Goal: Find specific page/section: Find specific page/section

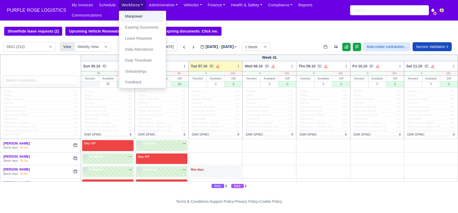
click at [128, 19] on link "Manpower" at bounding box center [142, 16] width 43 height 11
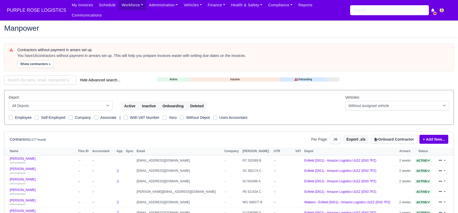
select select "25"
click at [27, 75] on input "search" at bounding box center [40, 79] width 72 height 9
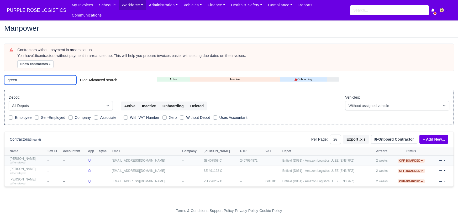
type input "green"
click at [15, 157] on link "Aaron Green self-employed" at bounding box center [27, 161] width 34 height 8
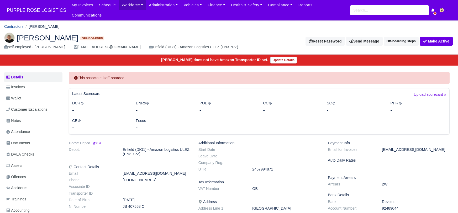
click at [20, 24] on link "Contractors" at bounding box center [13, 26] width 19 height 4
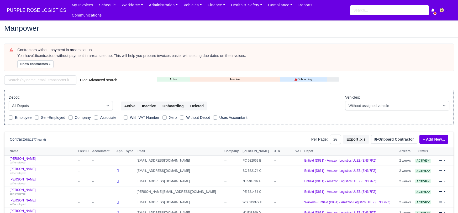
select select "25"
click at [27, 75] on input "search" at bounding box center [40, 79] width 72 height 9
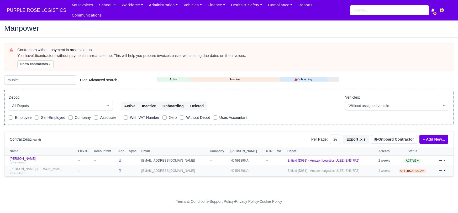
type input "munim"
click at [25, 167] on link "Abdur Rahim Ibn Munim self-employed" at bounding box center [43, 171] width 66 height 8
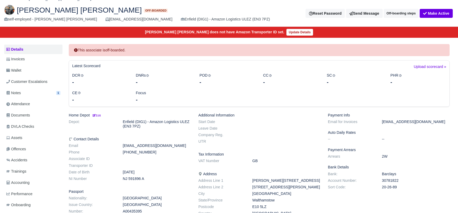
scroll to position [29, 0]
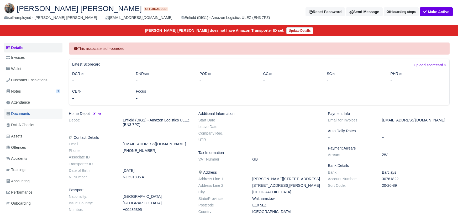
click at [25, 111] on span "Documents" at bounding box center [18, 114] width 24 height 6
